Goal: Task Accomplishment & Management: Complete application form

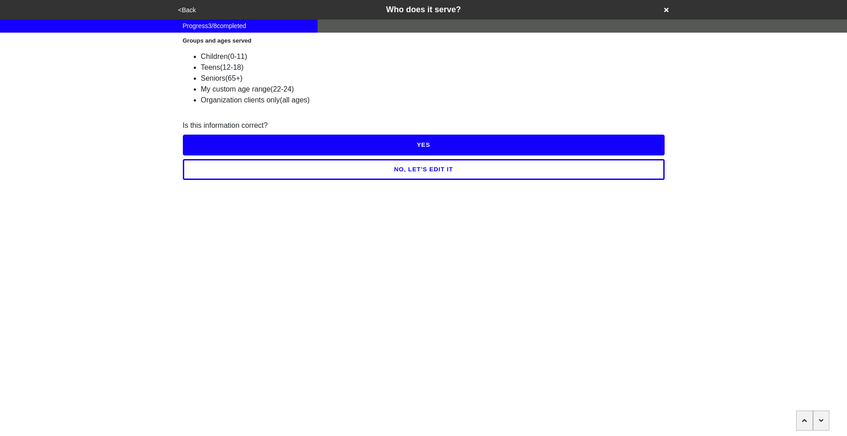
click at [390, 166] on button "NO, LET'S EDIT IT" at bounding box center [424, 169] width 482 height 21
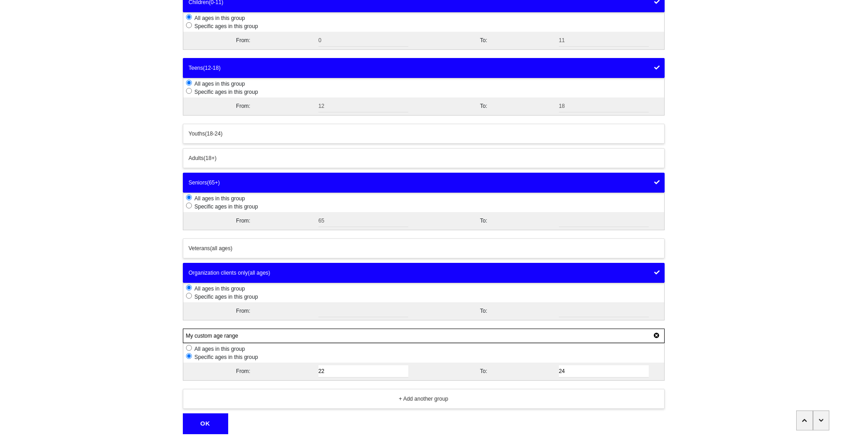
scroll to position [81, 0]
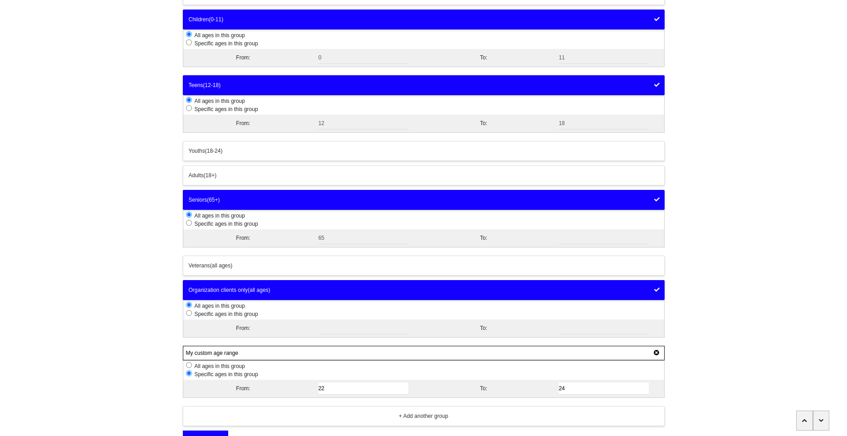
click at [188, 109] on input "radio" at bounding box center [189, 108] width 6 height 6
click at [190, 108] on input "radio" at bounding box center [189, 108] width 6 height 6
click at [188, 108] on input "radio" at bounding box center [189, 108] width 6 height 6
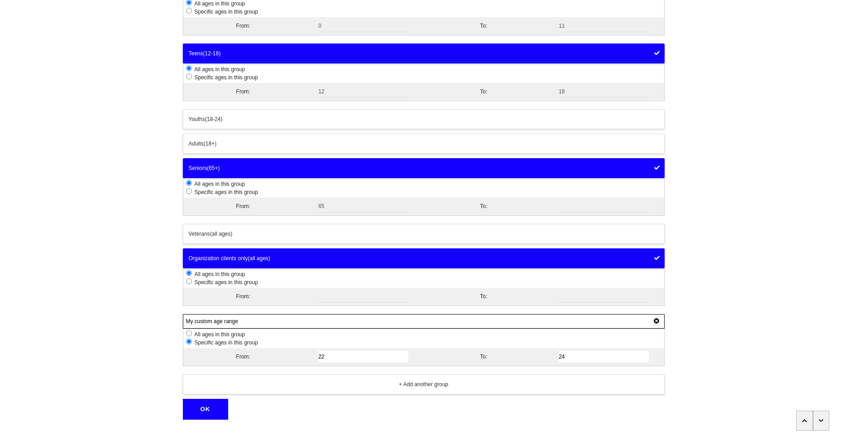
scroll to position [133, 0]
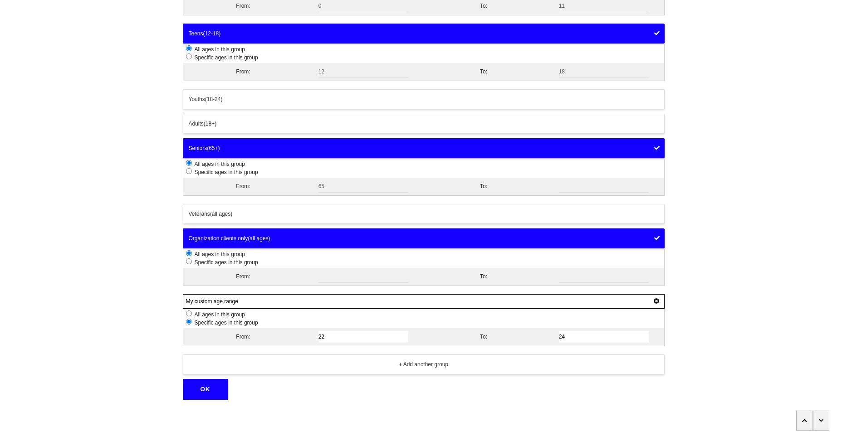
click at [279, 365] on div "+ Add another group" at bounding box center [424, 365] width 470 height 8
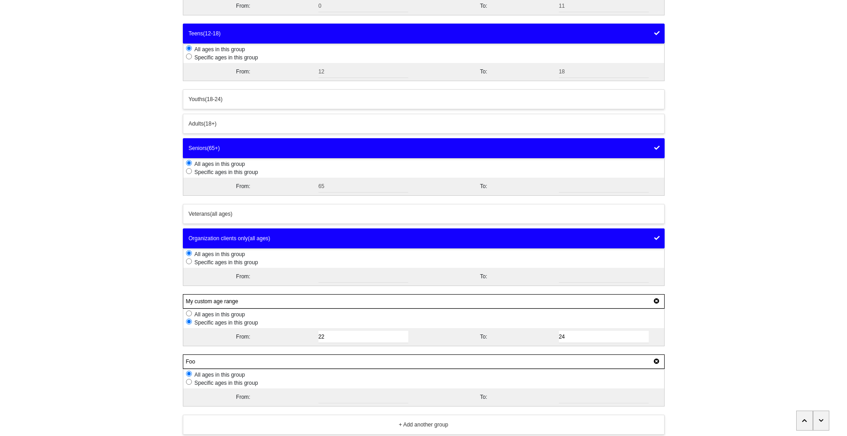
scroll to position [193, 0]
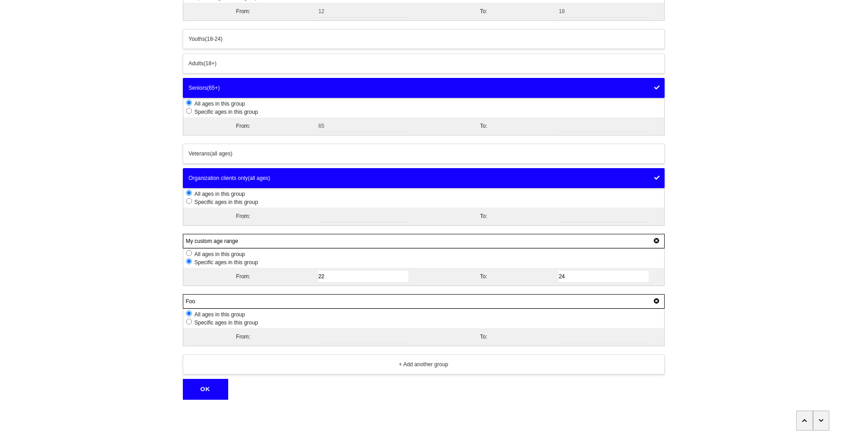
type input "Foo"
click at [313, 368] on div "+ Add another group" at bounding box center [424, 365] width 470 height 8
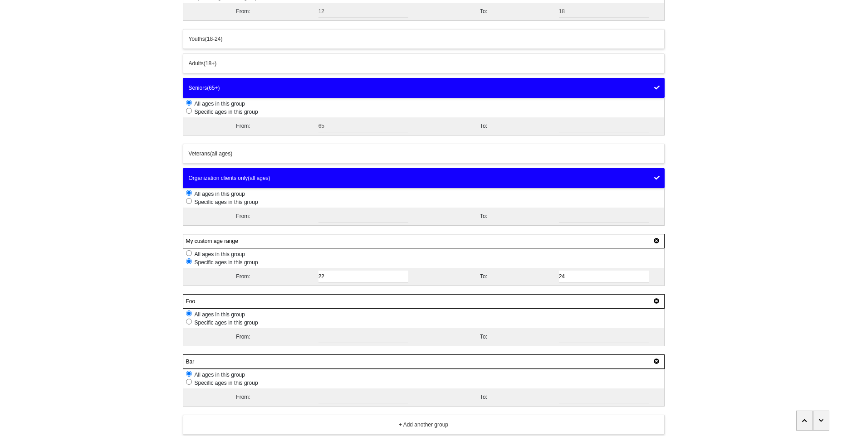
type input "Bar"
click at [188, 384] on input "radio" at bounding box center [189, 382] width 6 height 6
radio input "true"
radio input "false"
click at [188, 384] on input "radio" at bounding box center [189, 382] width 6 height 6
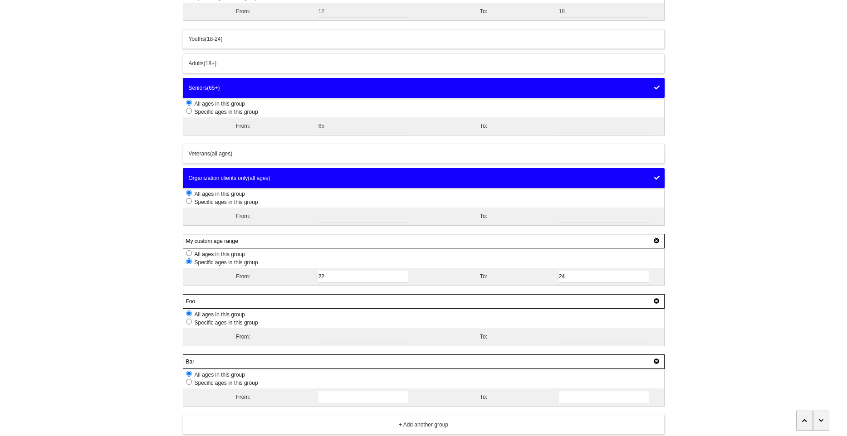
radio input "true"
radio input "false"
drag, startPoint x: 270, startPoint y: 384, endPoint x: 194, endPoint y: 384, distance: 76.2
click at [194, 384] on li "Specific ages in this group" at bounding box center [425, 383] width 478 height 8
radio input "false"
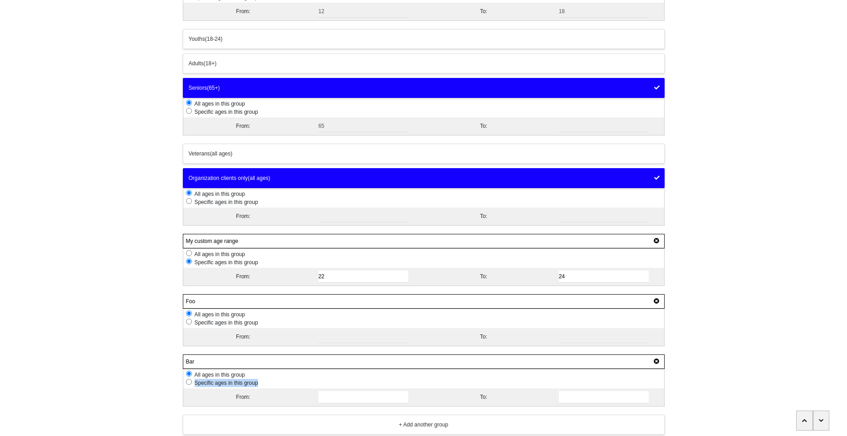
radio input "true"
copy span "Specific ages in this group"
click at [253, 381] on span "Specific ages in this group" at bounding box center [225, 383] width 66 height 6
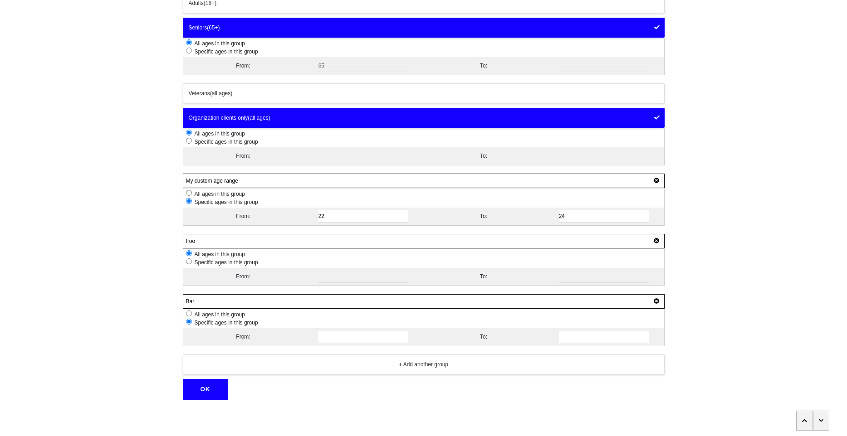
click at [289, 367] on div "+ Add another group" at bounding box center [424, 365] width 470 height 8
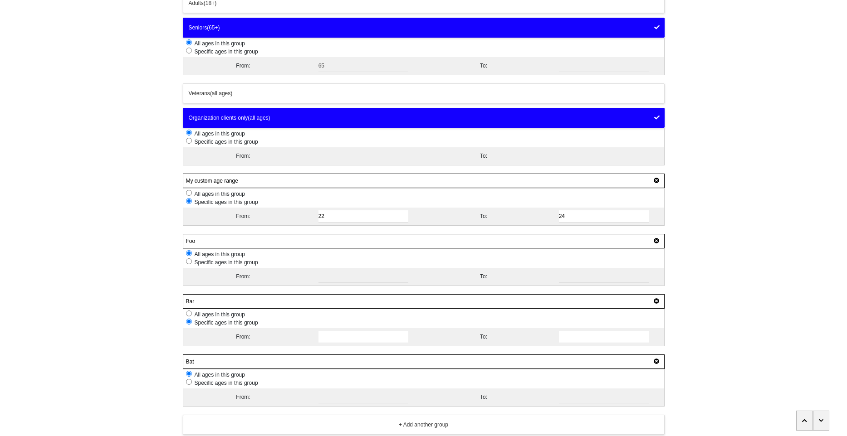
type input "Bat"
click at [248, 384] on span "Specific ages in this group" at bounding box center [225, 383] width 66 height 6
radio input "false"
radio input "true"
click at [238, 373] on span "All ages in this group" at bounding box center [218, 375] width 53 height 6
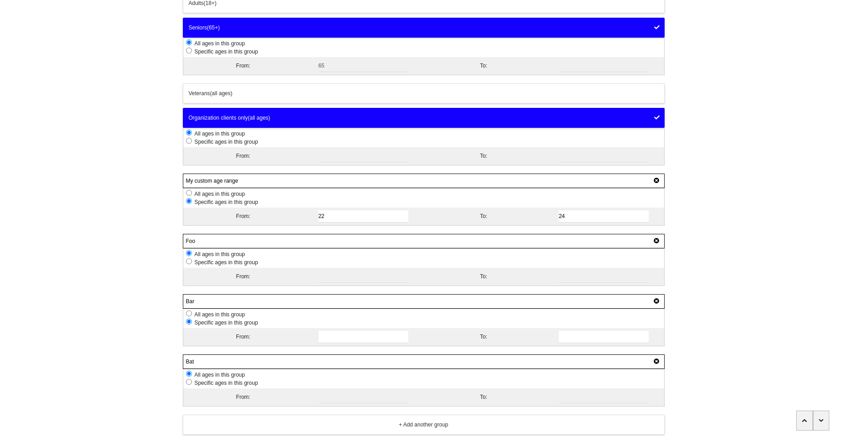
click at [240, 380] on li "Specific ages in this group" at bounding box center [425, 383] width 478 height 8
radio input "false"
radio input "true"
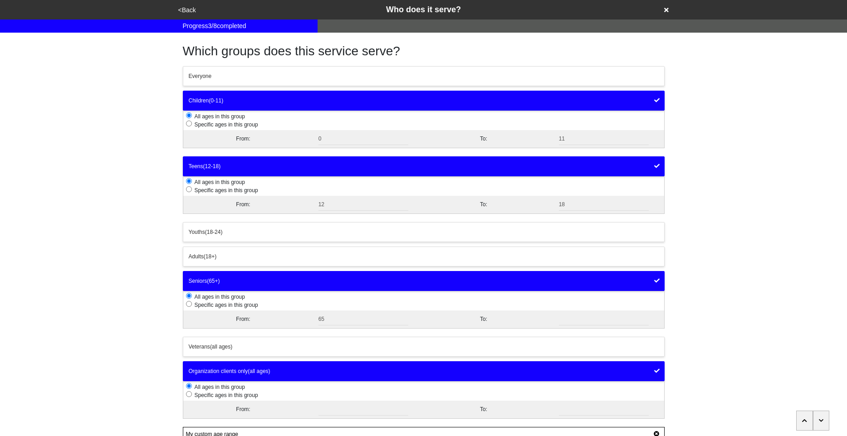
click at [248, 192] on span "Specific ages in this group" at bounding box center [225, 190] width 66 height 6
click at [243, 191] on span "Specific ages in this group" at bounding box center [225, 190] width 66 height 6
click at [200, 191] on span "Specific ages in this group" at bounding box center [225, 190] width 66 height 6
drag, startPoint x: 263, startPoint y: 190, endPoint x: 195, endPoint y: 191, distance: 67.6
click at [193, 190] on li "Specific ages in this group" at bounding box center [425, 190] width 478 height 8
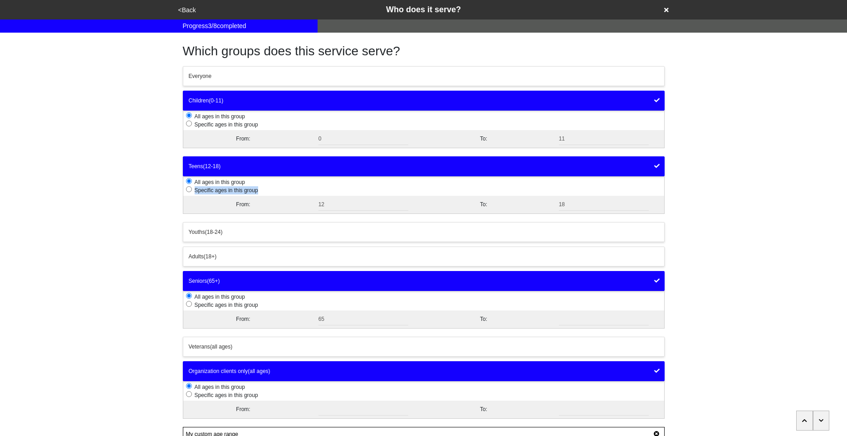
copy span "Specific ages in this group"
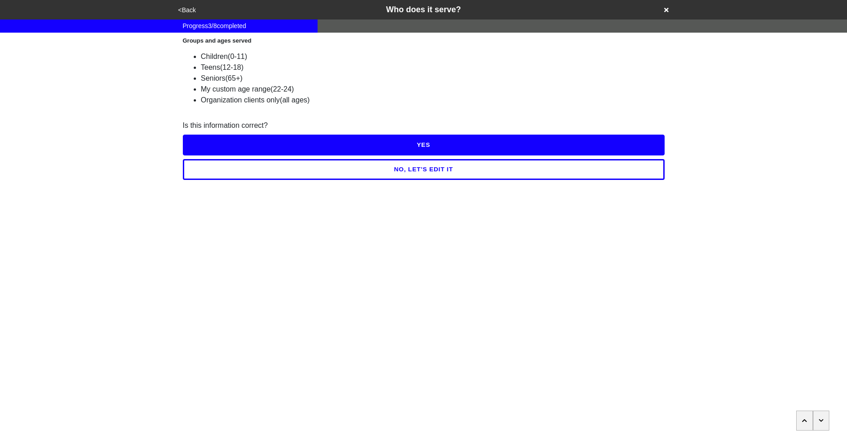
click at [299, 170] on button "NO, LET'S EDIT IT" at bounding box center [424, 169] width 482 height 21
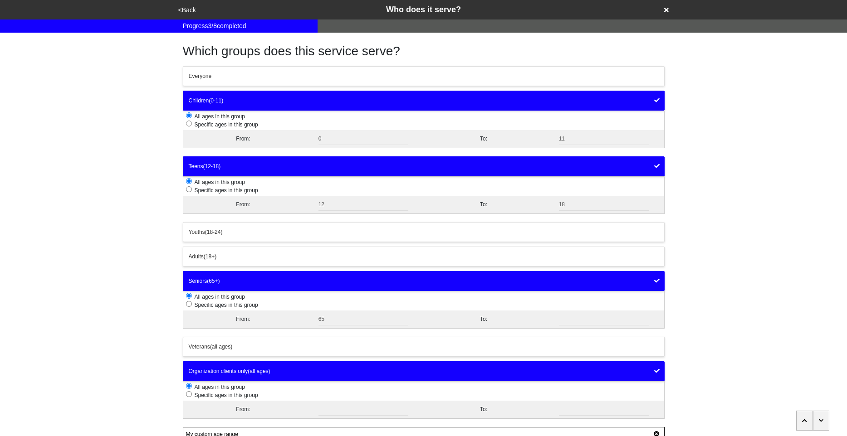
click at [189, 125] on input "radio" at bounding box center [189, 124] width 6 height 6
radio input "true"
radio input "false"
click at [189, 125] on input "radio" at bounding box center [189, 124] width 6 height 6
radio input "true"
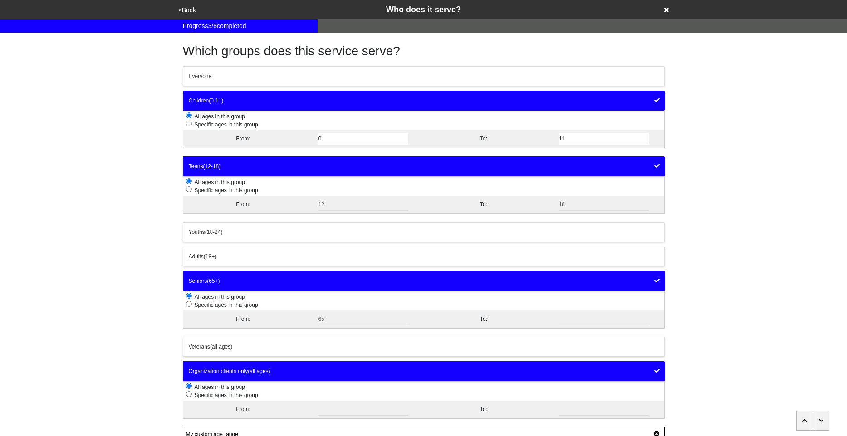
radio input "false"
click at [224, 128] on li "Specific ages in this group" at bounding box center [425, 125] width 478 height 8
radio input "false"
radio input "true"
click at [206, 115] on span "All ages in this group" at bounding box center [218, 116] width 53 height 6
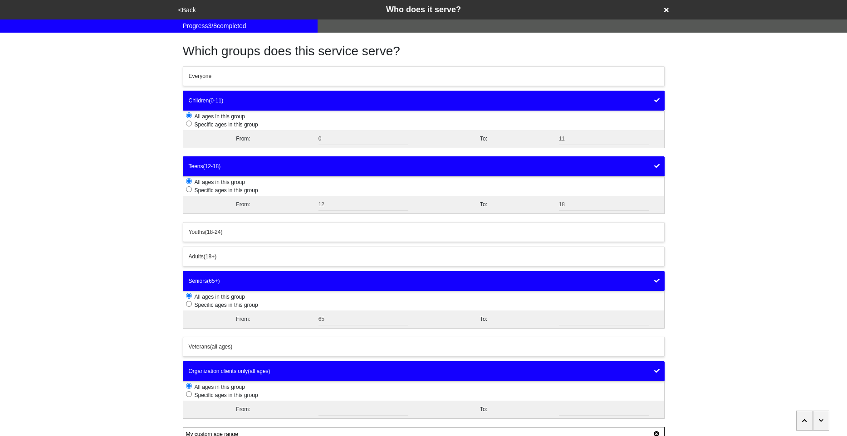
click at [214, 124] on span "Specific ages in this group" at bounding box center [225, 125] width 66 height 6
radio input "false"
radio input "true"
click at [189, 116] on input "radio" at bounding box center [189, 116] width 6 height 6
radio input "false"
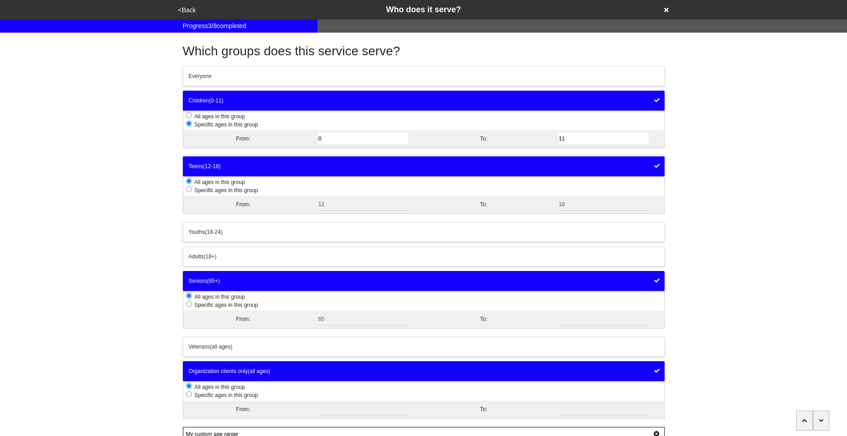
radio input "true"
click at [211, 118] on span "All ages in this group" at bounding box center [218, 116] width 53 height 6
click at [218, 124] on span "Specific ages in this group" at bounding box center [225, 125] width 66 height 6
radio input "false"
radio input "true"
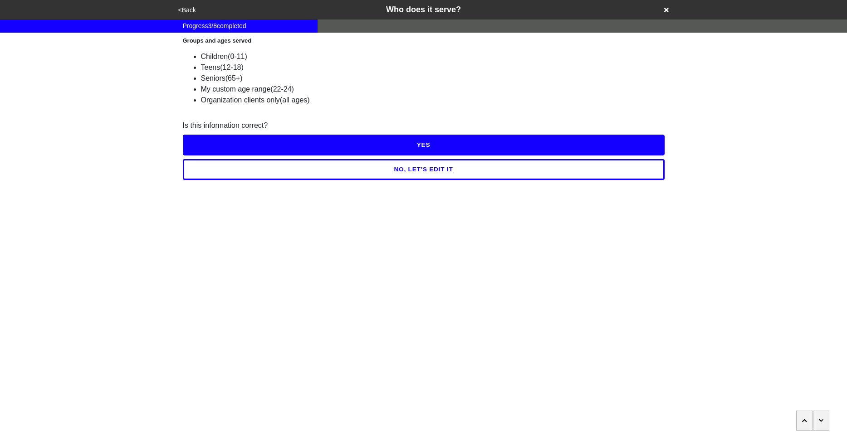
click at [314, 175] on button "NO, LET'S EDIT IT" at bounding box center [424, 169] width 482 height 21
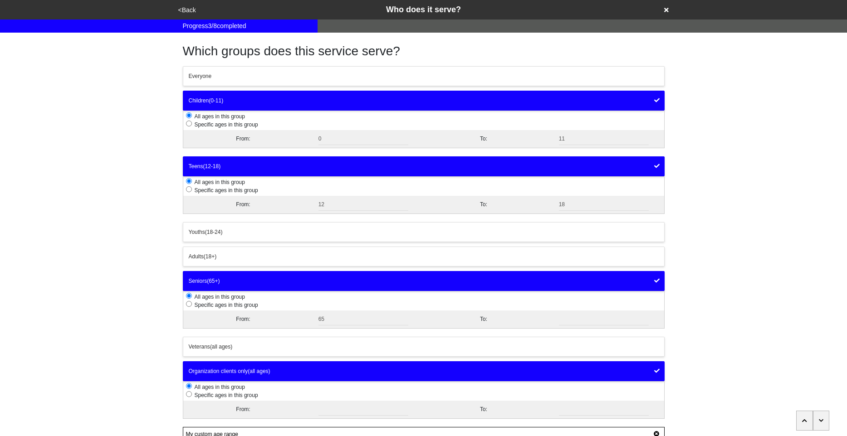
click at [205, 128] on li "Specific ages in this group" at bounding box center [425, 125] width 478 height 8
click at [205, 126] on span "Specific ages in this group" at bounding box center [225, 125] width 66 height 6
click at [203, 126] on span "Specific ages in this group" at bounding box center [225, 125] width 66 height 6
drag, startPoint x: 263, startPoint y: 123, endPoint x: 194, endPoint y: 122, distance: 69.0
click at [194, 122] on li "Specific ages in this group" at bounding box center [425, 125] width 478 height 8
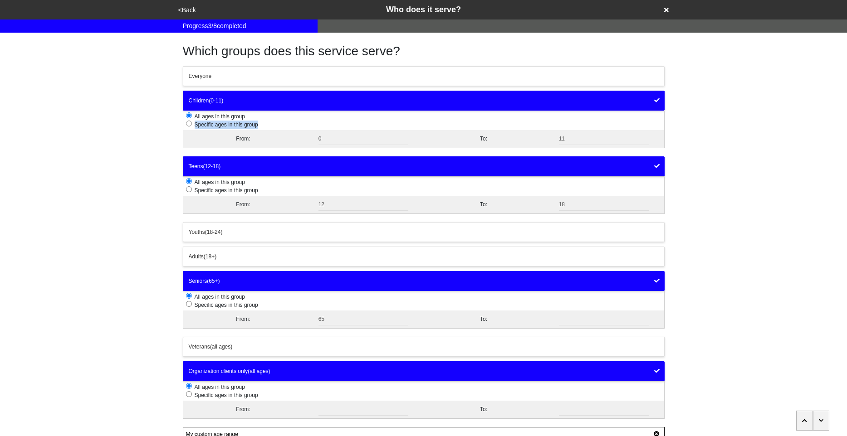
copy span "Specific ages in this group"
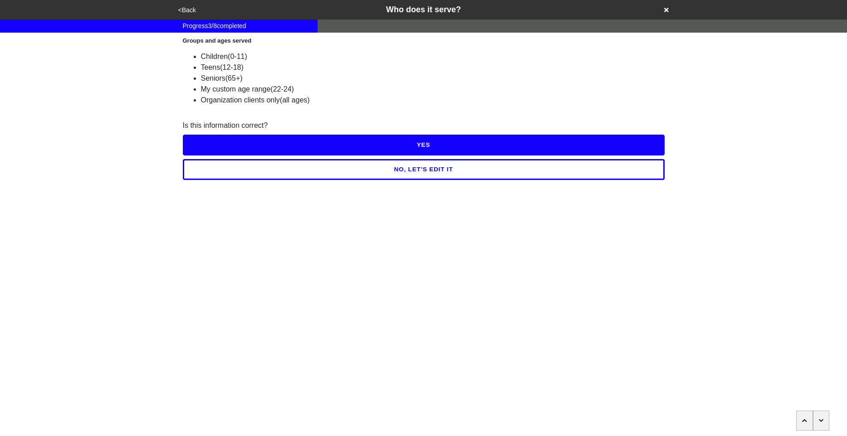
click at [436, 172] on button "NO, LET'S EDIT IT" at bounding box center [424, 169] width 482 height 21
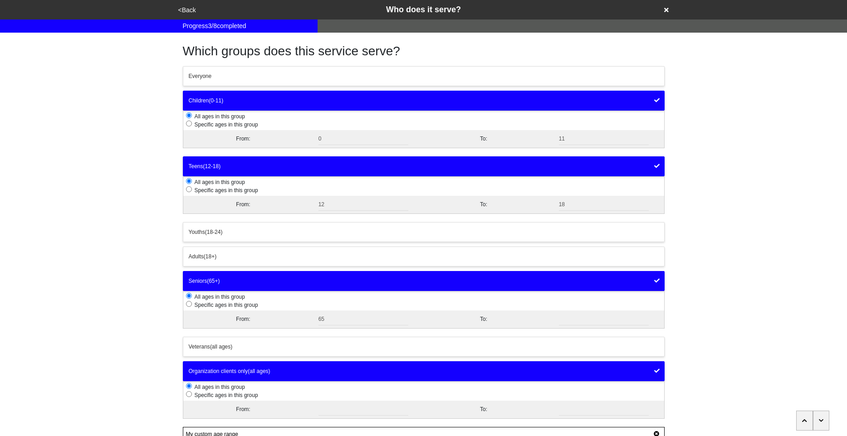
click at [226, 124] on span "Specific ages in this group" at bounding box center [225, 125] width 66 height 6
radio input "false"
radio input "true"
click at [236, 118] on span "All ages in this group" at bounding box center [218, 116] width 53 height 6
click at [224, 124] on span "Specific ages in this group" at bounding box center [225, 125] width 66 height 6
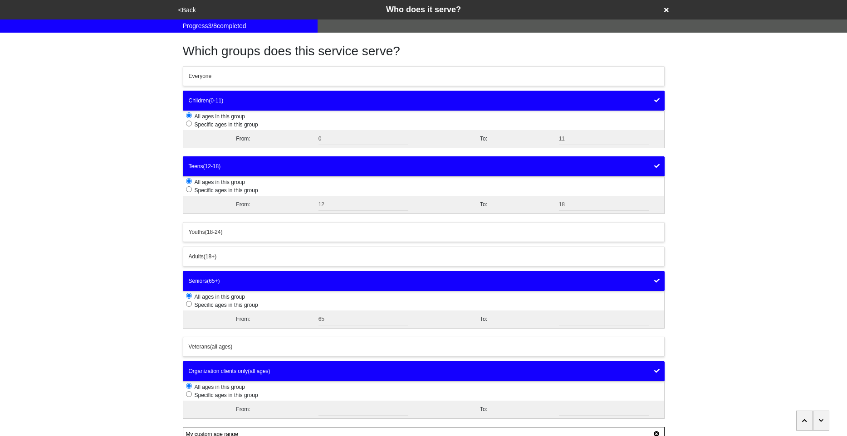
radio input "false"
radio input "true"
click at [363, 141] on input "0" at bounding box center [364, 139] width 90 height 12
type input "12"
drag, startPoint x: 269, startPoint y: 124, endPoint x: 193, endPoint y: 127, distance: 76.3
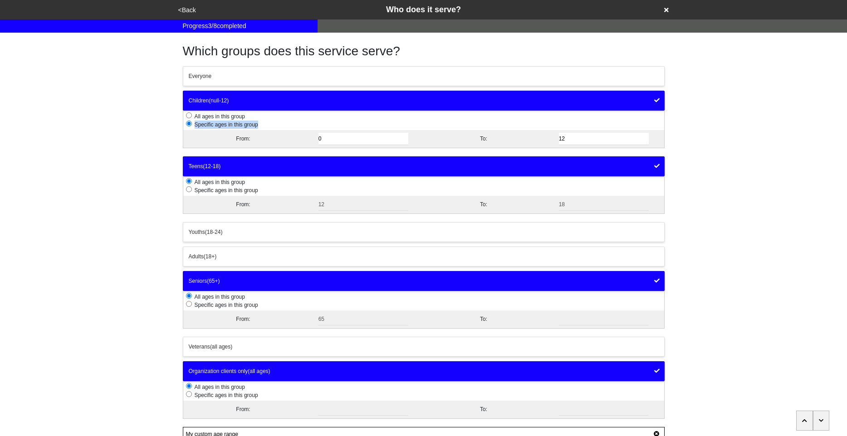
click at [193, 127] on li "Specific ages in this group" at bounding box center [425, 125] width 478 height 8
copy span "Specific ages in this group"
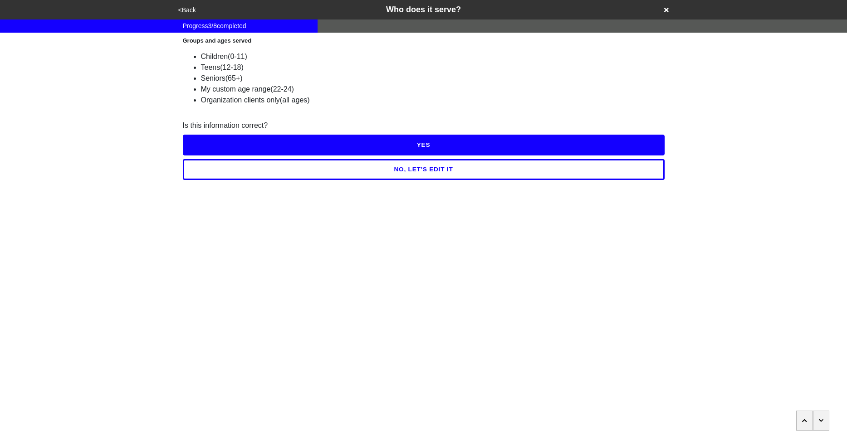
click at [326, 169] on button "NO, LET'S EDIT IT" at bounding box center [424, 169] width 482 height 21
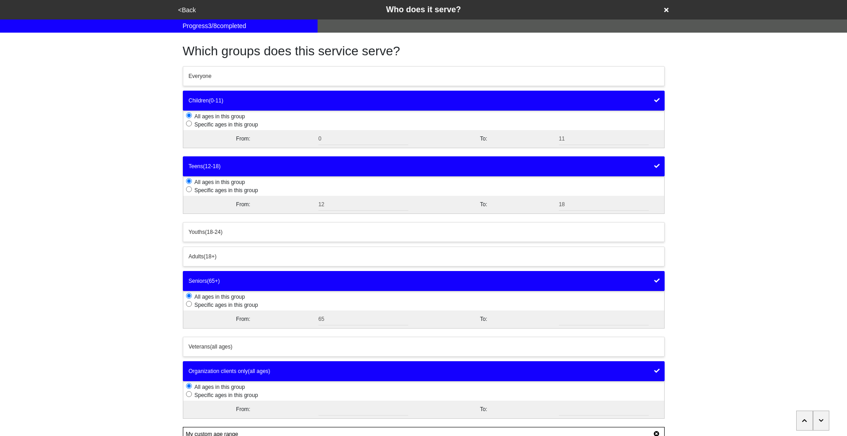
click at [240, 127] on span "Specific ages in this group" at bounding box center [225, 125] width 66 height 6
radio input "false"
radio input "true"
click at [351, 142] on input "0" at bounding box center [364, 139] width 90 height 12
type input "1"
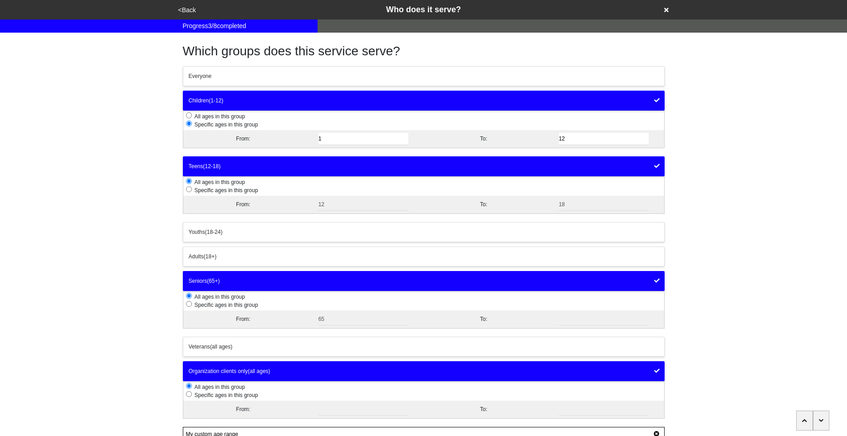
type input "13"
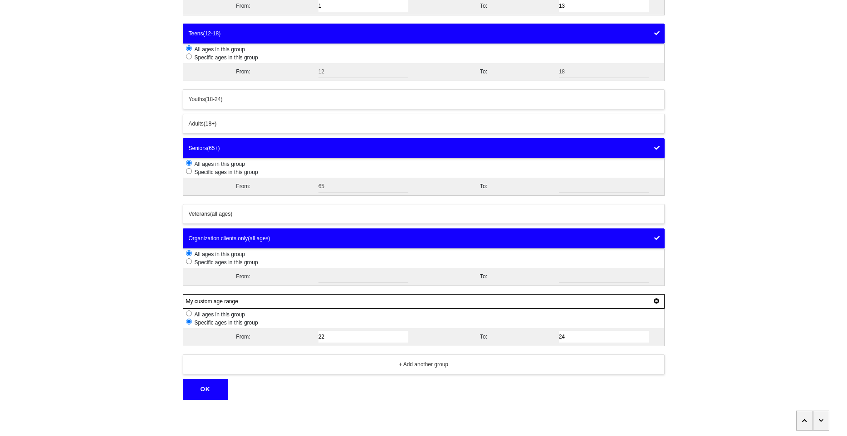
click at [195, 392] on button "OK" at bounding box center [205, 389] width 45 height 21
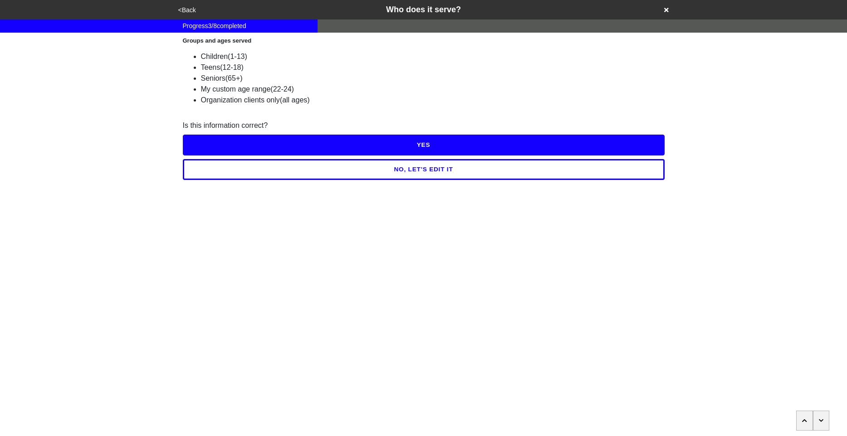
scroll to position [0, 0]
click at [379, 176] on button "NO, LET'S EDIT IT" at bounding box center [424, 169] width 482 height 21
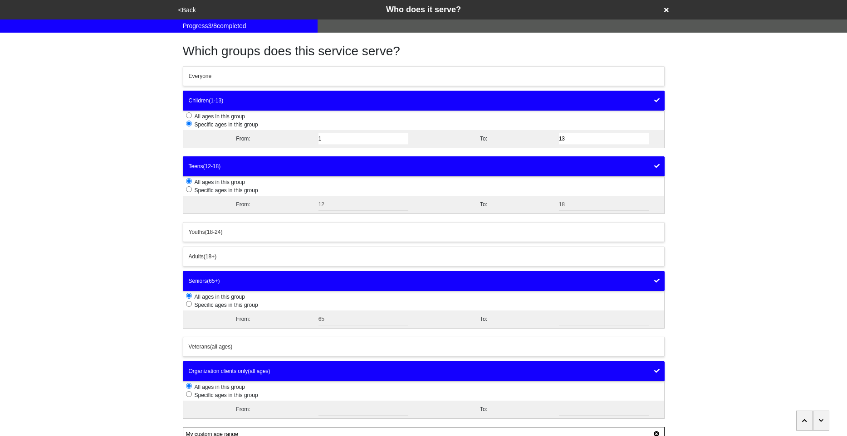
scroll to position [133, 0]
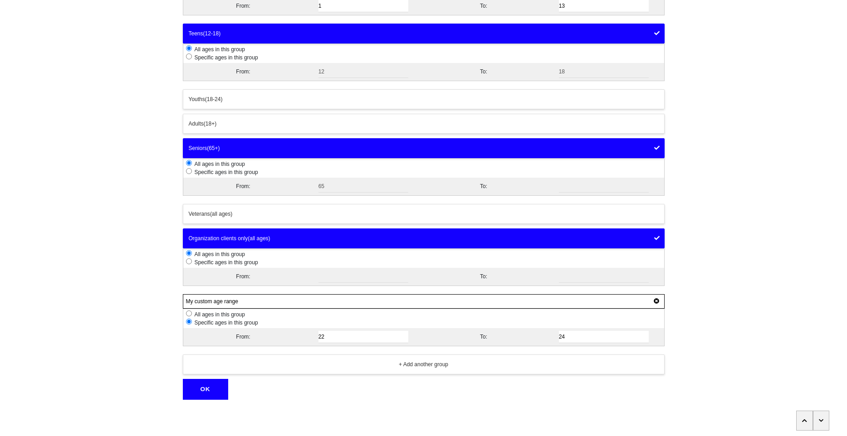
click at [337, 368] on div "+ Add another group" at bounding box center [424, 365] width 470 height 8
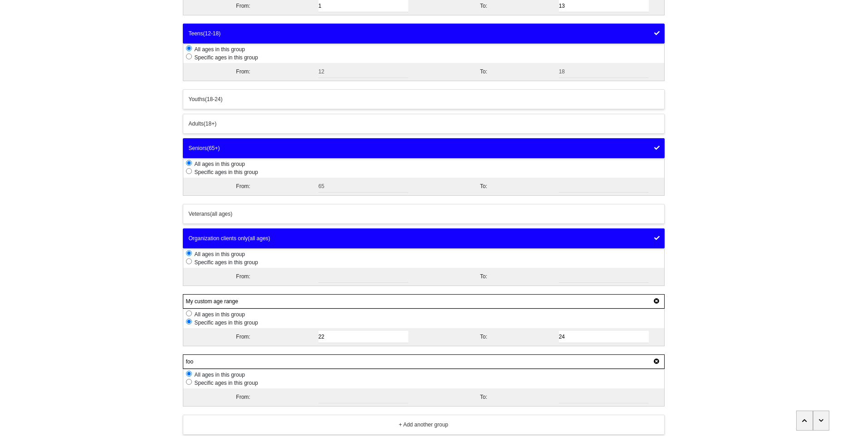
scroll to position [193, 0]
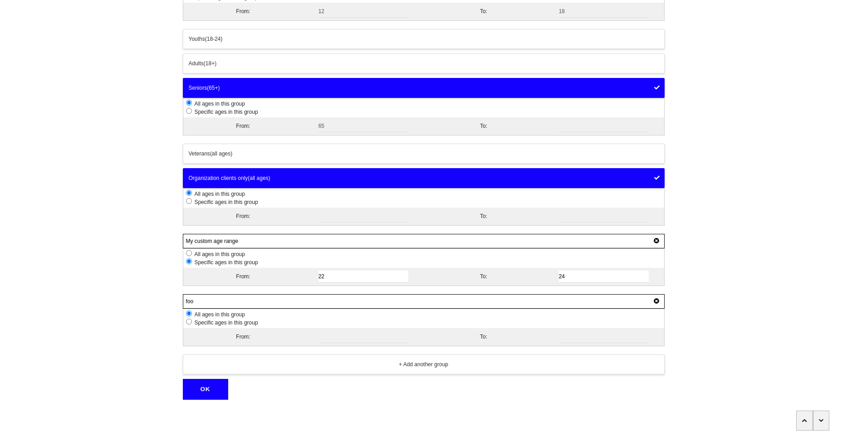
type input "foo"
click at [316, 368] on div "+ Add another group" at bounding box center [424, 365] width 470 height 8
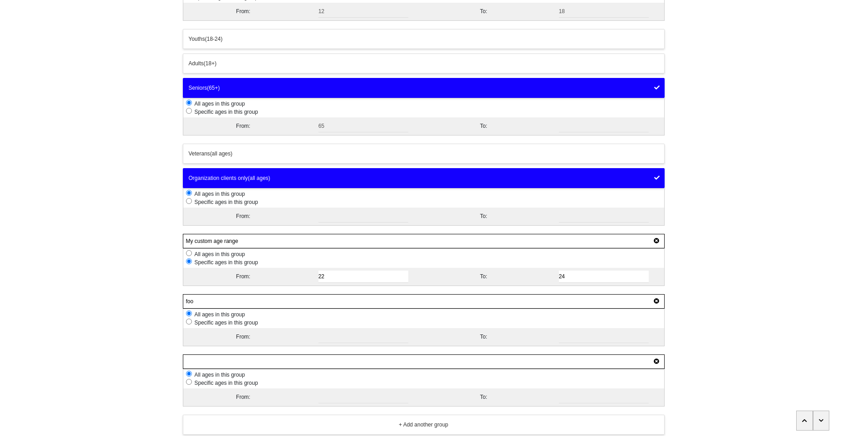
type input "a"
type input "bar"
click at [236, 383] on span "Specific ages in this group" at bounding box center [225, 383] width 66 height 6
radio input "false"
radio input "true"
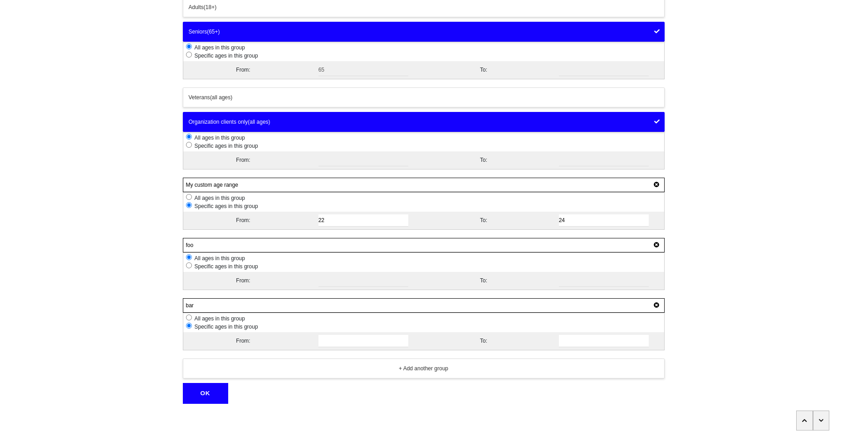
scroll to position [254, 0]
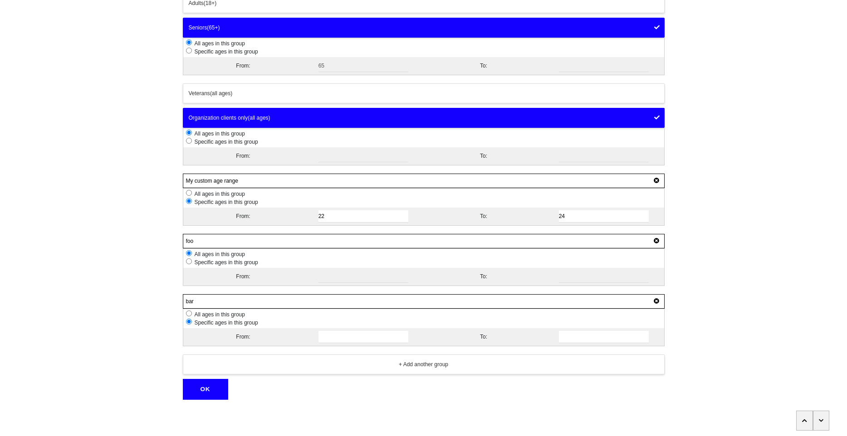
click at [353, 335] on input "number" at bounding box center [364, 337] width 90 height 12
type input "0"
type input "100"
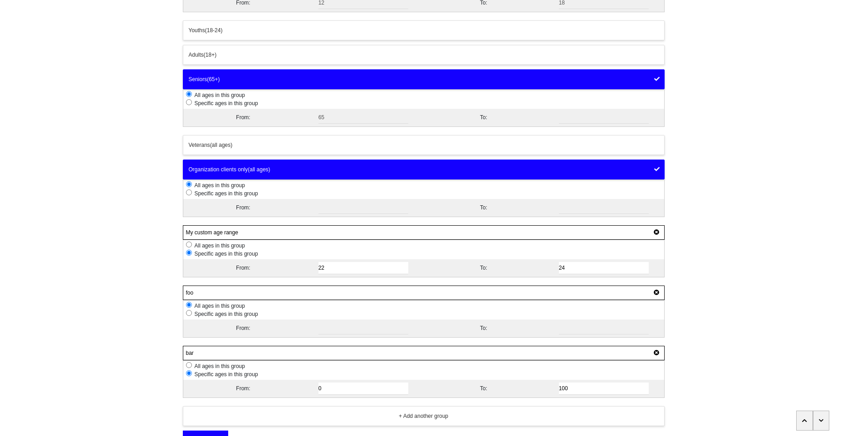
click at [243, 150] on button "Veterans (all ages)" at bounding box center [424, 145] width 482 height 20
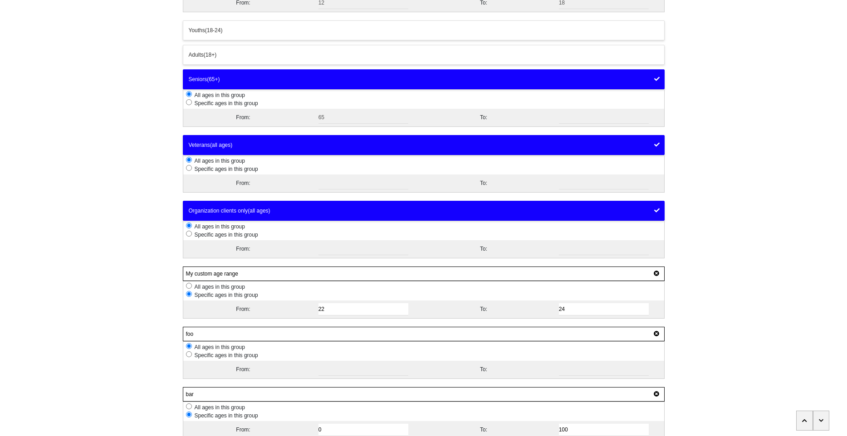
click at [188, 168] on input "radio" at bounding box center [189, 168] width 6 height 6
radio input "true"
radio input "false"
click at [188, 168] on input "radio" at bounding box center [189, 168] width 6 height 6
radio input "true"
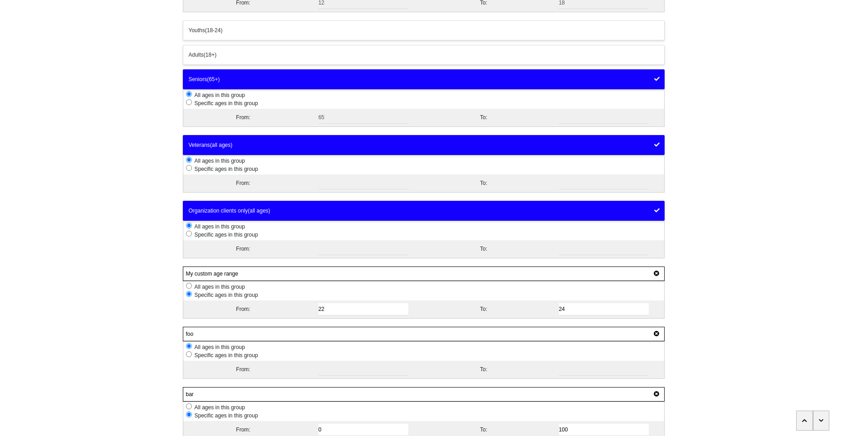
radio input "false"
click at [215, 170] on span "Specific ages in this group" at bounding box center [225, 169] width 66 height 6
radio input "false"
radio input "true"
click at [284, 183] on div "From:" at bounding box center [243, 183] width 120 height 8
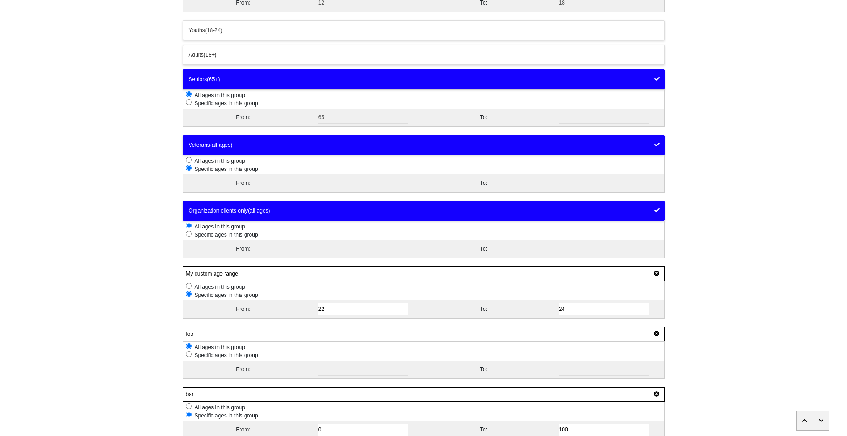
click at [305, 186] on div at bounding box center [364, 183] width 120 height 12
click at [223, 161] on span "All ages in this group" at bounding box center [218, 161] width 53 height 6
radio input "true"
click at [225, 235] on span "Specific ages in this group" at bounding box center [225, 235] width 66 height 6
radio input "false"
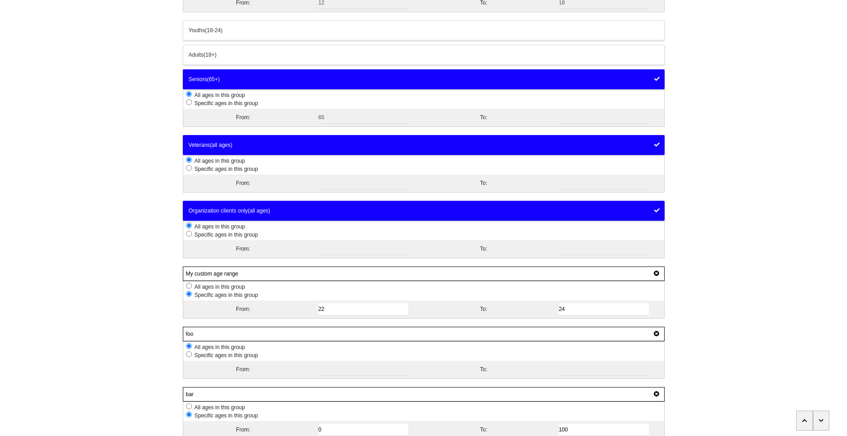
radio input "true"
click at [218, 225] on span "All ages in this group" at bounding box center [218, 227] width 53 height 6
radio input "true"
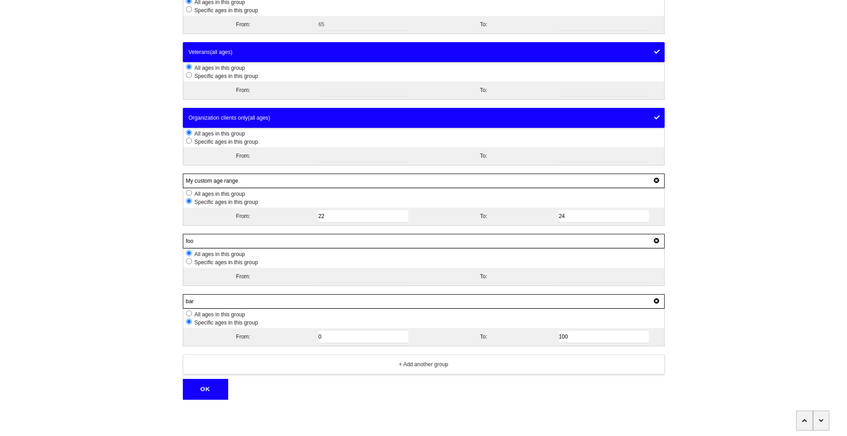
click at [211, 389] on button "OK" at bounding box center [205, 389] width 45 height 21
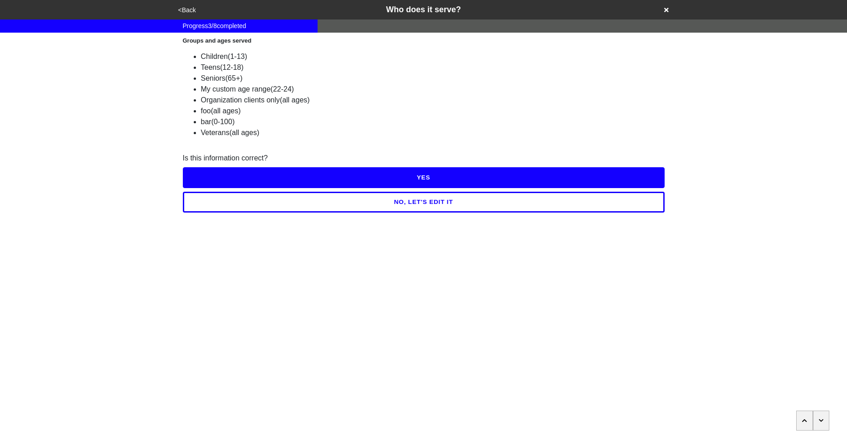
scroll to position [0, 0]
click at [429, 205] on button "NO, LET'S EDIT IT" at bounding box center [424, 202] width 482 height 21
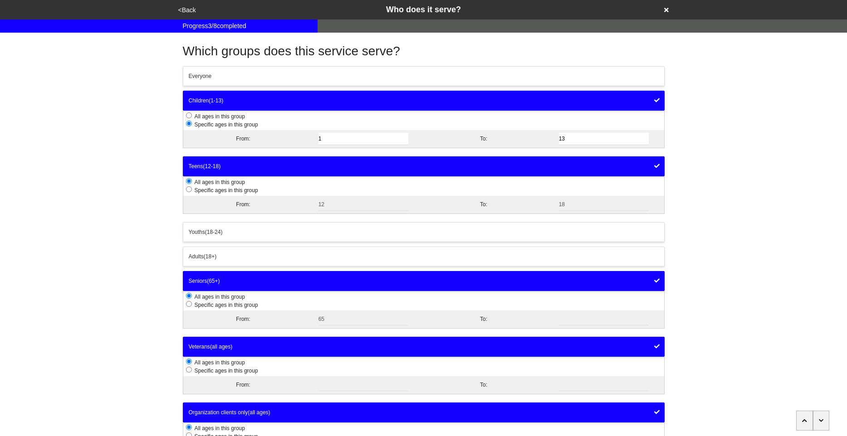
scroll to position [295, 0]
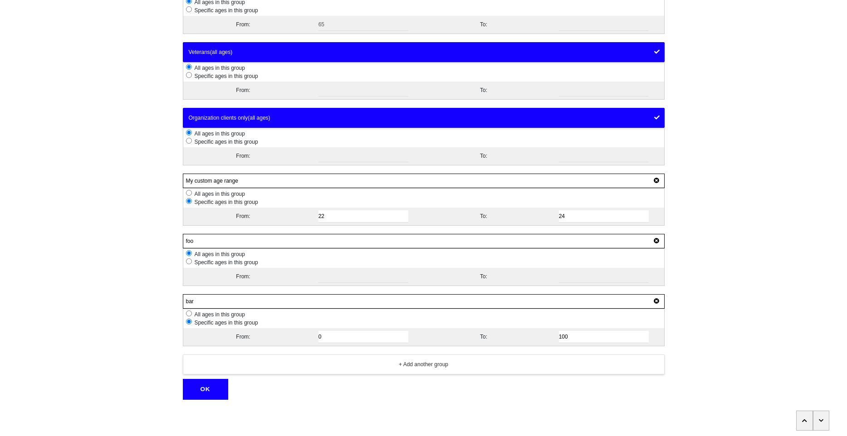
click at [211, 395] on button "OK" at bounding box center [205, 389] width 45 height 21
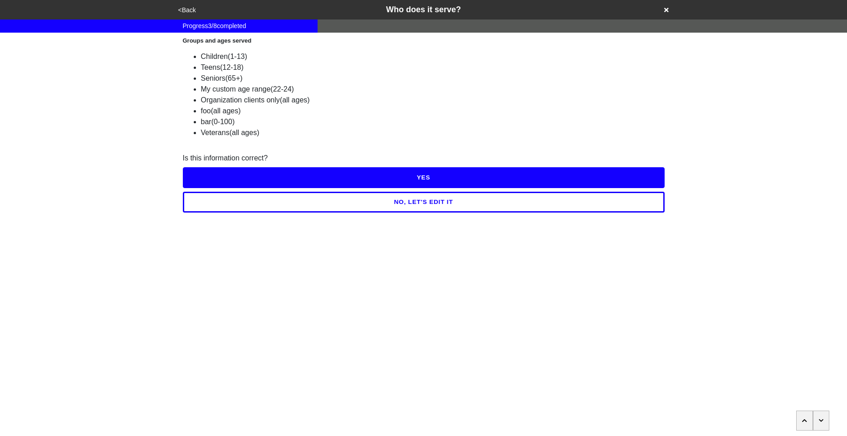
scroll to position [0, 0]
click at [304, 249] on html "<Back Who does it serve? Progress 3 / 8 completed Groups and ages served Childr…" at bounding box center [423, 124] width 847 height 249
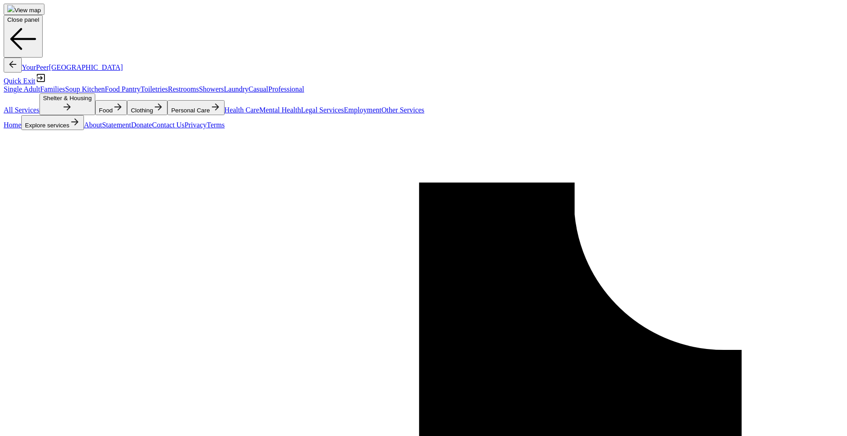
scroll to position [267, 0]
